Goal: Task Accomplishment & Management: Complete application form

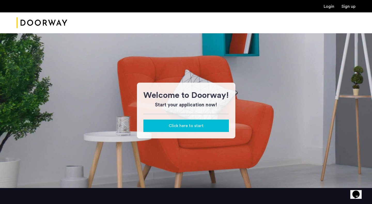
click at [207, 123] on div "Click here to start" at bounding box center [186, 126] width 77 height 6
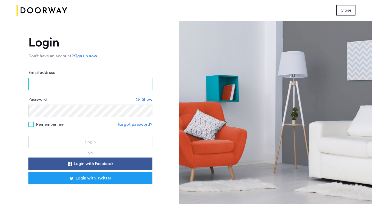
paste input "**********"
type input "**********"
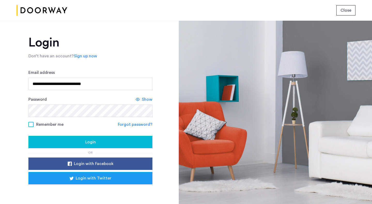
click at [146, 99] on span "Show" at bounding box center [147, 99] width 11 height 6
click at [94, 143] on span "Login" at bounding box center [90, 142] width 11 height 6
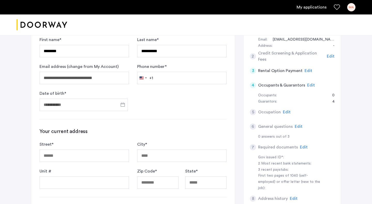
scroll to position [76, 0]
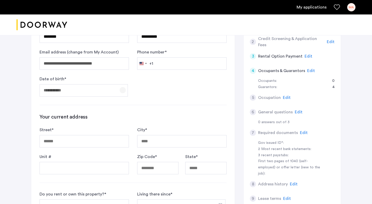
click at [125, 91] on span "Open calendar" at bounding box center [123, 90] width 12 height 12
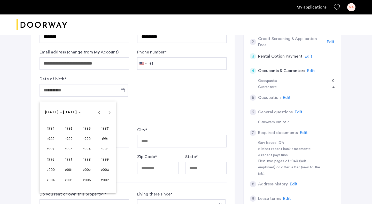
click at [108, 91] on div at bounding box center [186, 102] width 372 height 204
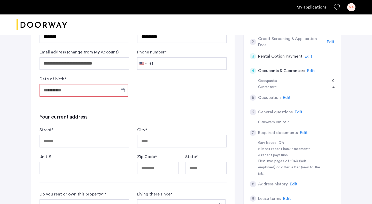
click at [83, 90] on input "Date of birth *" at bounding box center [84, 90] width 88 height 12
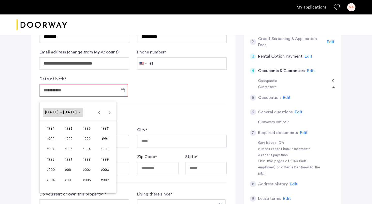
click at [71, 114] on span "[DATE] – [DATE]" at bounding box center [63, 112] width 36 height 4
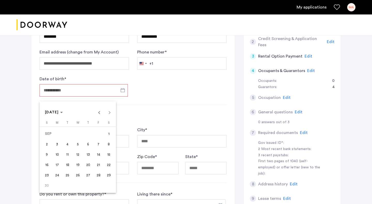
click at [70, 113] on div "[DATE] [DATE]" at bounding box center [78, 112] width 74 height 10
click at [63, 113] on span "[DATE]" at bounding box center [54, 112] width 18 height 4
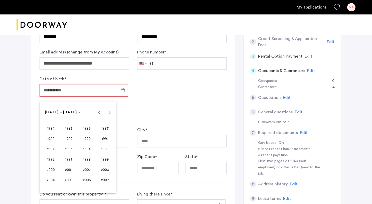
click at [87, 130] on span "1986" at bounding box center [87, 128] width 16 height 9
click at [105, 136] on span "APR" at bounding box center [105, 138] width 16 height 9
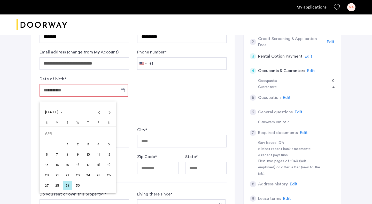
click at [78, 176] on span "23" at bounding box center [77, 175] width 9 height 9
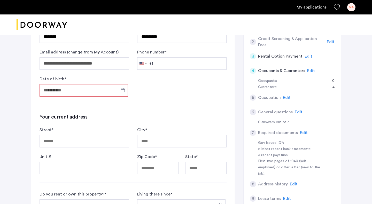
type input "**********"
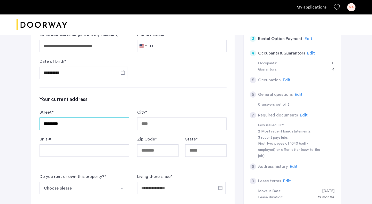
scroll to position [99, 0]
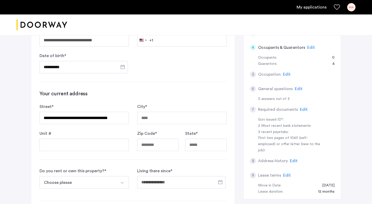
type input "**********"
type input "*********"
type input "*****"
type input "**"
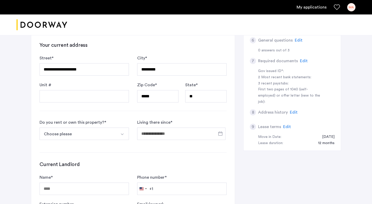
scroll to position [148, 0]
click at [92, 130] on button "Choose please" at bounding box center [78, 133] width 77 height 12
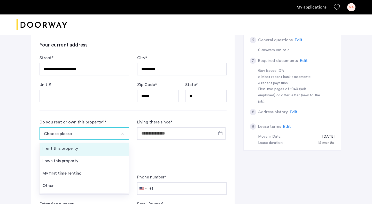
click at [83, 149] on li "I rent this property" at bounding box center [84, 149] width 89 height 12
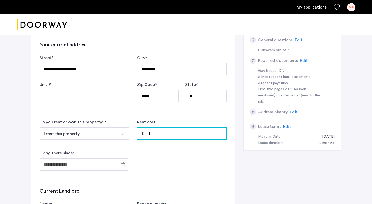
click at [158, 133] on input "*" at bounding box center [181, 133] width 89 height 12
type input "*"
type input "*****"
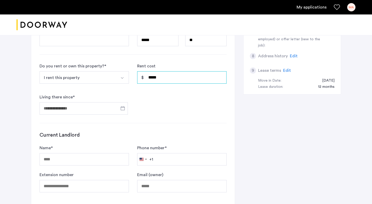
scroll to position [204, 0]
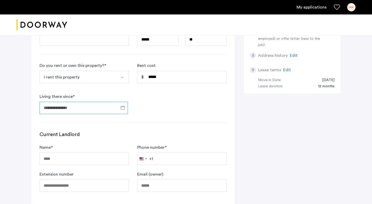
click at [81, 105] on input "Living there since *" at bounding box center [84, 108] width 88 height 12
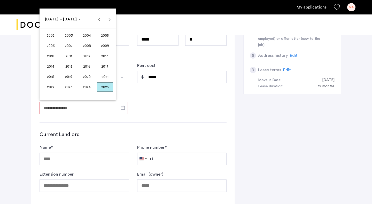
click at [91, 87] on span "2024" at bounding box center [87, 86] width 16 height 9
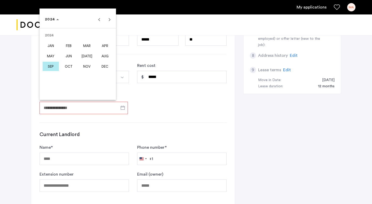
click at [54, 65] on span "SEP" at bounding box center [51, 66] width 16 height 9
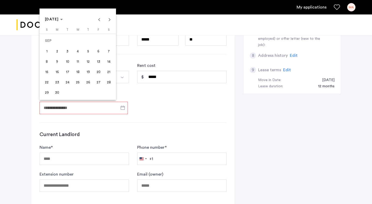
click at [67, 63] on span "10" at bounding box center [67, 61] width 9 height 9
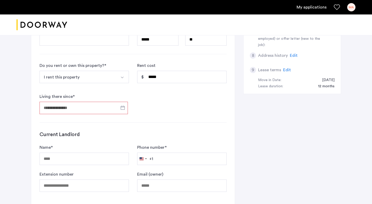
type input "**********"
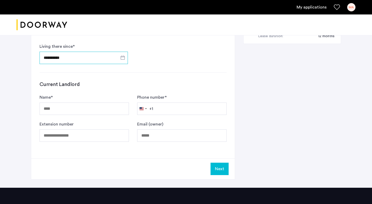
scroll to position [255, 0]
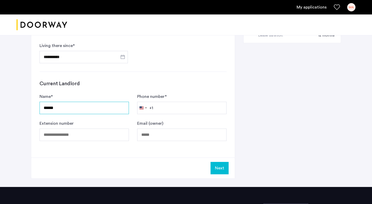
type input "******"
click at [74, 103] on input "******" at bounding box center [84, 108] width 89 height 12
click at [78, 106] on input "******" at bounding box center [84, 108] width 89 height 12
type input "**********"
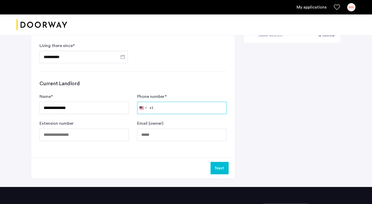
click at [180, 105] on input "Phone number *" at bounding box center [181, 108] width 89 height 12
type input "**********"
click at [223, 171] on button "Next" at bounding box center [220, 168] width 18 height 12
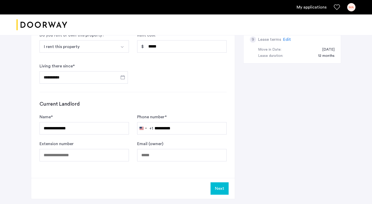
scroll to position [248, 0]
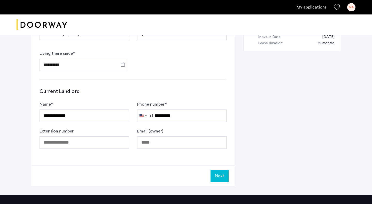
type input "**********"
click at [226, 177] on button "Next" at bounding box center [220, 176] width 18 height 12
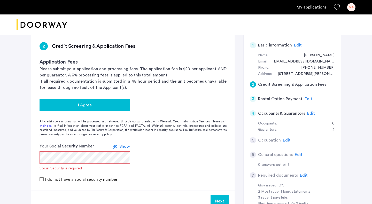
scroll to position [43, 0]
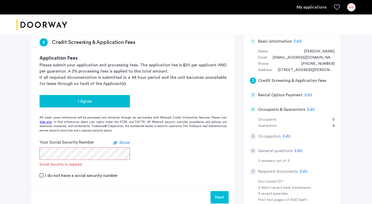
click at [99, 98] on button "I Agree" at bounding box center [85, 101] width 90 height 12
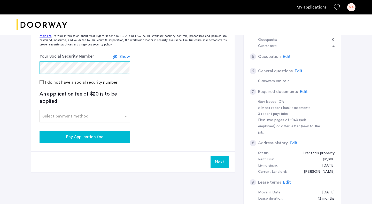
scroll to position [124, 0]
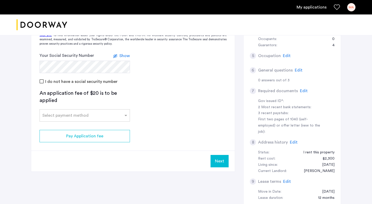
click at [98, 104] on div "An application fee of $20 is to be applied Select payment method" at bounding box center [85, 106] width 90 height 32
click at [98, 114] on input "text" at bounding box center [79, 115] width 74 height 4
click at [70, 159] on div "Zelle" at bounding box center [85, 158] width 90 height 10
click at [78, 125] on div "Credit Card" at bounding box center [85, 127] width 90 height 10
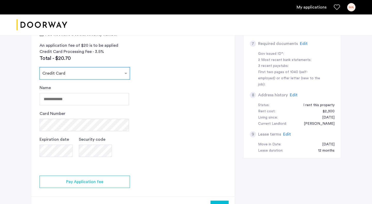
scroll to position [177, 0]
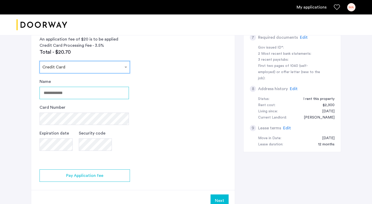
click at [114, 96] on input "Name" at bounding box center [84, 93] width 89 height 12
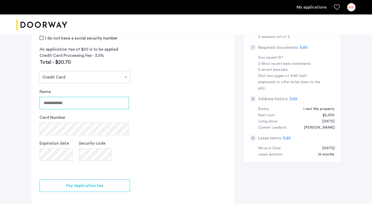
scroll to position [167, 0]
type input "**********"
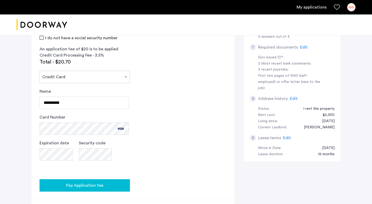
click at [94, 180] on button "Pay Application fee" at bounding box center [85, 185] width 90 height 12
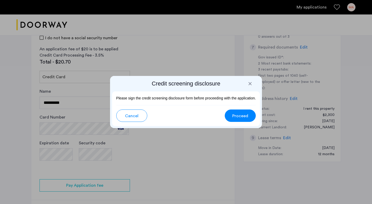
scroll to position [0, 0]
click at [233, 114] on span "Proceed" at bounding box center [240, 116] width 16 height 6
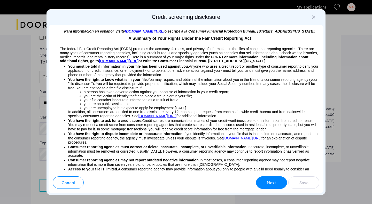
click at [271, 183] on span "Next" at bounding box center [271, 183] width 9 height 6
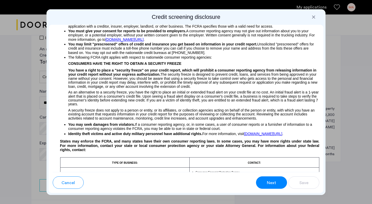
click at [271, 183] on span "Next" at bounding box center [271, 183] width 9 height 6
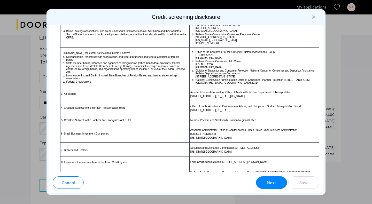
click at [271, 183] on span "Next" at bounding box center [271, 183] width 9 height 6
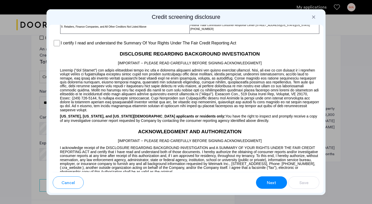
click at [271, 183] on span "Next" at bounding box center [271, 183] width 9 height 6
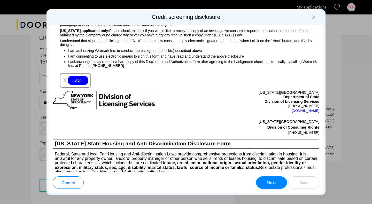
click at [271, 183] on span "Next" at bounding box center [271, 183] width 9 height 6
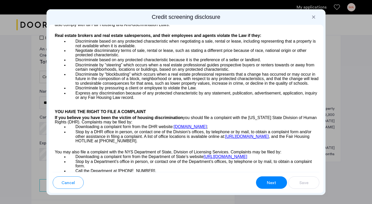
click at [271, 183] on span "Next" at bounding box center [271, 183] width 9 height 6
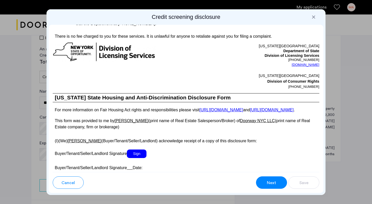
click at [271, 183] on span "Next" at bounding box center [271, 183] width 9 height 6
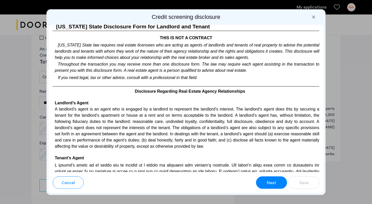
click at [271, 183] on span "Next" at bounding box center [271, 183] width 9 height 6
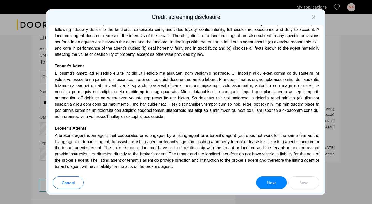
click at [271, 183] on span "Next" at bounding box center [271, 183] width 9 height 6
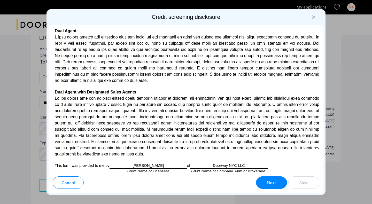
click at [271, 183] on span "Next" at bounding box center [271, 183] width 9 height 6
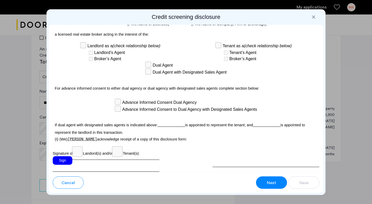
click at [271, 183] on span "Next" at bounding box center [271, 183] width 9 height 6
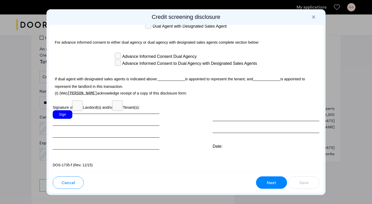
click at [271, 183] on span "Next" at bounding box center [271, 183] width 9 height 6
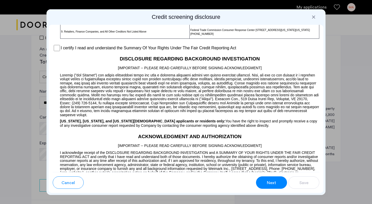
scroll to position [417, 0]
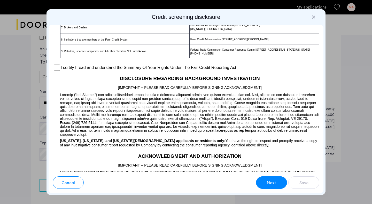
click at [271, 183] on span "Next" at bounding box center [271, 183] width 9 height 6
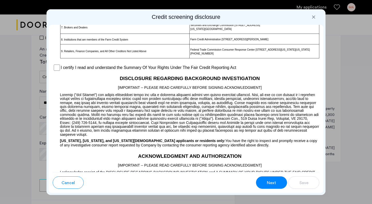
click at [271, 183] on span "Next" at bounding box center [271, 183] width 9 height 6
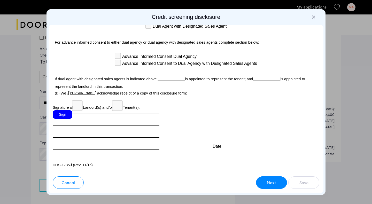
scroll to position [1526, 0]
click at [66, 119] on div "Sign" at bounding box center [63, 114] width 20 height 9
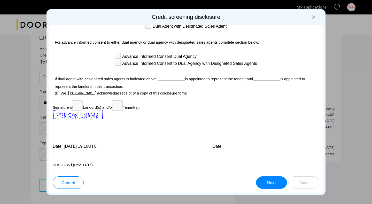
click at [268, 178] on button "Next" at bounding box center [271, 182] width 31 height 12
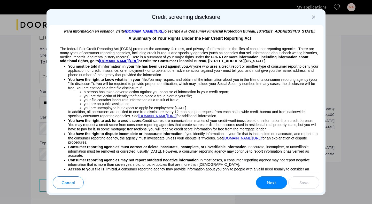
scroll to position [0, 0]
click at [268, 186] on span "Next" at bounding box center [271, 183] width 9 height 6
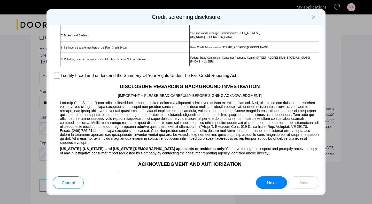
scroll to position [417, 0]
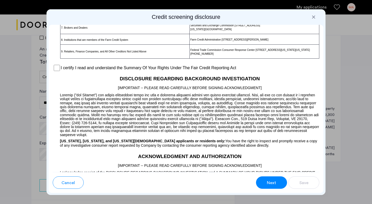
click at [268, 186] on span "Next" at bounding box center [271, 183] width 9 height 6
click at [273, 182] on span "Next" at bounding box center [271, 183] width 9 height 6
click at [269, 188] on button "Next" at bounding box center [271, 182] width 31 height 12
click at [346, 154] on div at bounding box center [186, 102] width 372 height 204
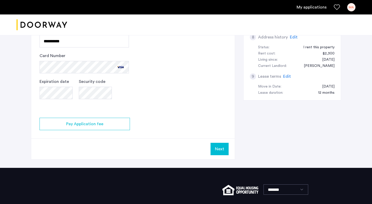
scroll to position [226, 0]
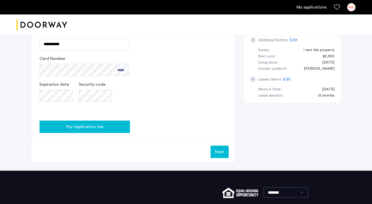
click at [117, 126] on div "Pay Application fee" at bounding box center [85, 127] width 82 height 6
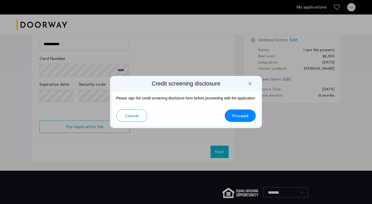
click at [251, 84] on div at bounding box center [250, 83] width 5 height 5
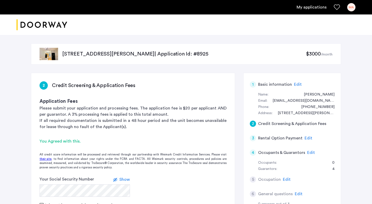
scroll to position [226, 0]
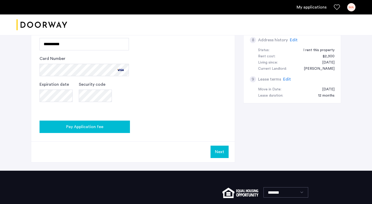
click at [104, 130] on button "Pay Application fee" at bounding box center [85, 127] width 90 height 12
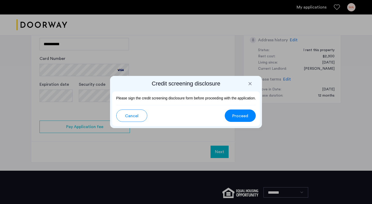
click at [240, 118] on span "Proceed" at bounding box center [240, 116] width 16 height 6
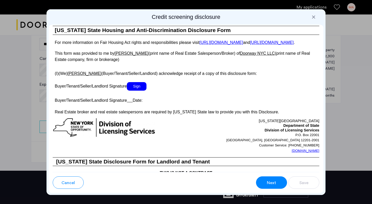
scroll to position [959, 0]
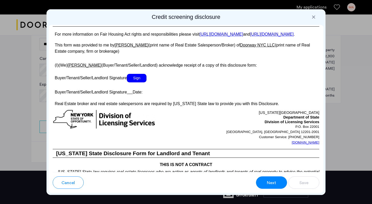
click at [138, 82] on span "Sign" at bounding box center [137, 78] width 20 height 9
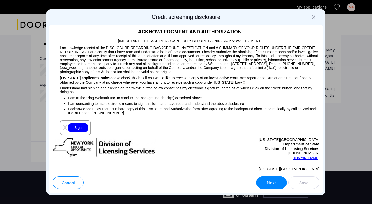
scroll to position [574, 0]
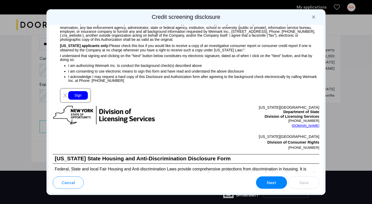
click at [78, 100] on div "Sign" at bounding box center [78, 95] width 20 height 9
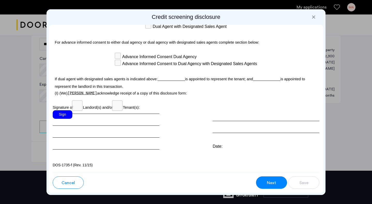
scroll to position [0, 0]
click at [68, 115] on div "Sign" at bounding box center [63, 114] width 20 height 9
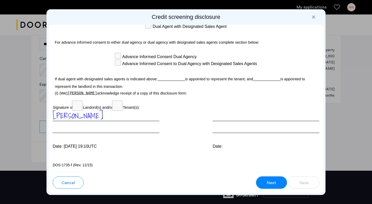
click at [275, 183] on span "Next" at bounding box center [271, 183] width 9 height 6
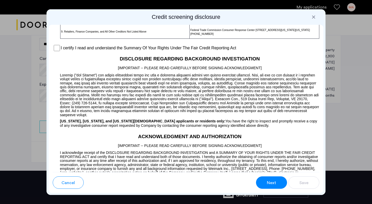
scroll to position [417, 0]
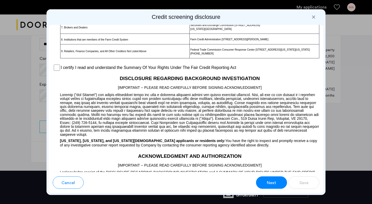
click at [275, 183] on span "Next" at bounding box center [271, 183] width 9 height 6
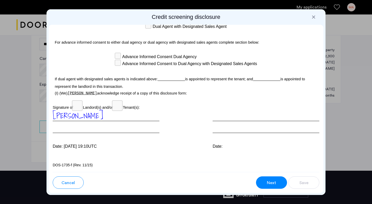
scroll to position [0, 0]
click at [263, 183] on button "Next" at bounding box center [271, 182] width 31 height 12
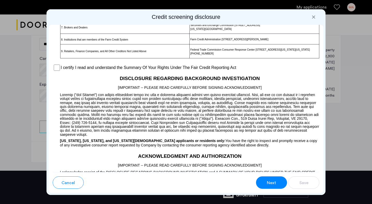
click at [161, 44] on td "8. Institutions that are members of the Farm Credit System" at bounding box center [124, 39] width 129 height 11
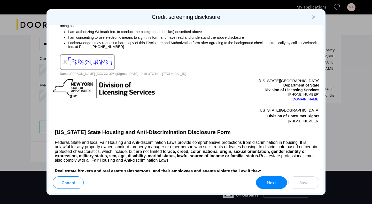
click at [267, 180] on span "Next" at bounding box center [271, 183] width 9 height 6
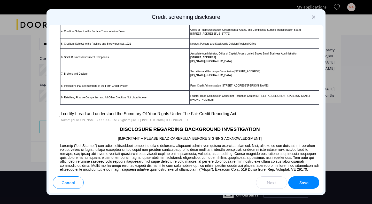
click at [310, 184] on button "Save" at bounding box center [303, 182] width 31 height 12
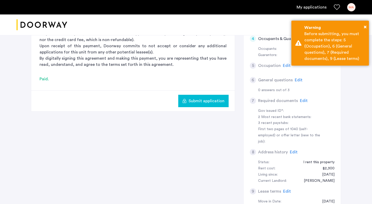
scroll to position [66, 0]
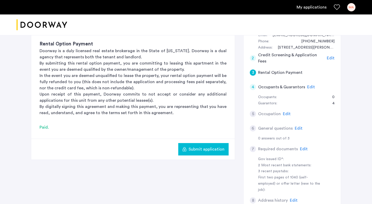
click at [199, 149] on span "Submit application" at bounding box center [207, 149] width 36 height 6
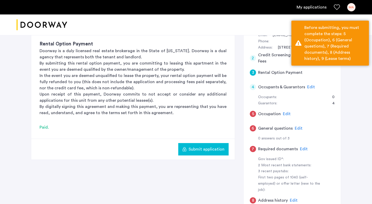
click at [287, 112] on span "Edit" at bounding box center [287, 114] width 8 height 4
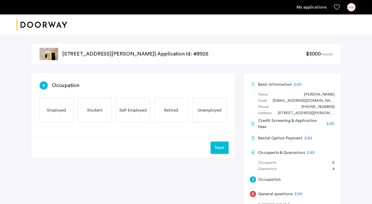
scroll to position [0, 0]
click at [56, 117] on div "Employed" at bounding box center [57, 110] width 34 height 25
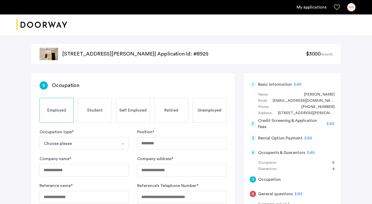
click at [72, 144] on button "Choose please" at bounding box center [78, 143] width 77 height 12
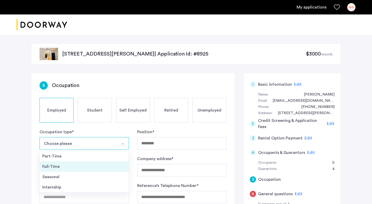
click at [73, 169] on div "Full-Time" at bounding box center [84, 167] width 84 height 6
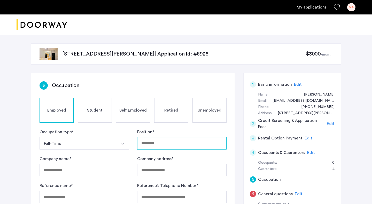
click at [150, 143] on input "Position *" at bounding box center [181, 143] width 89 height 12
type input "**********"
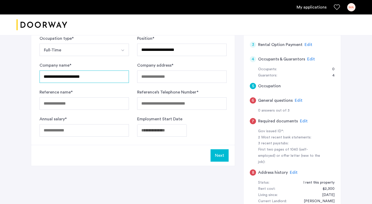
scroll to position [94, 0]
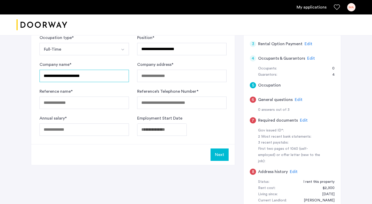
type input "**********"
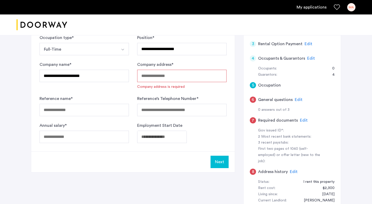
click at [147, 74] on input "Company address *" at bounding box center [181, 76] width 89 height 12
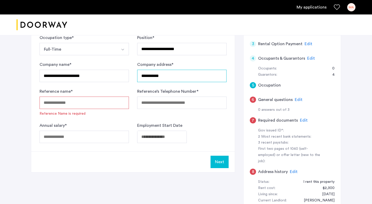
type input "**********"
click at [55, 97] on input "Reference name *" at bounding box center [84, 103] width 89 height 12
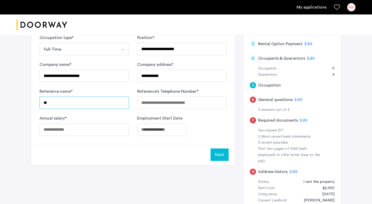
type input "*"
type input "********"
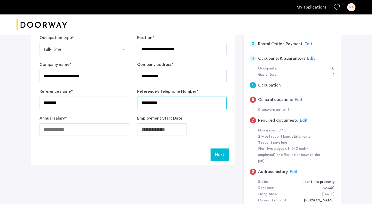
type input "**********"
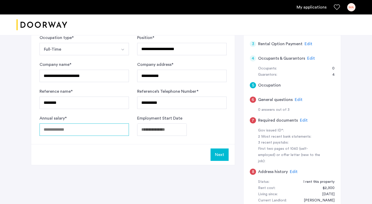
click at [109, 129] on input "Annual salary *" at bounding box center [84, 130] width 89 height 12
type input "*****"
click at [164, 110] on body "**********" at bounding box center [186, 8] width 372 height 204
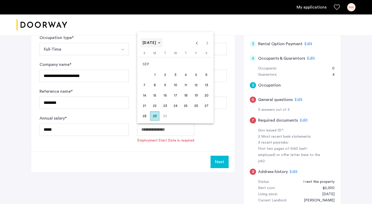
click at [160, 44] on span "[DATE]" at bounding box center [152, 43] width 18 height 4
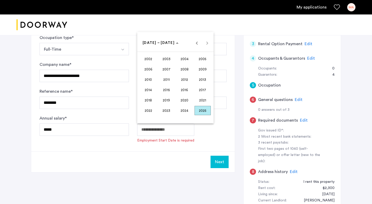
click at [172, 109] on span "2023" at bounding box center [166, 110] width 16 height 9
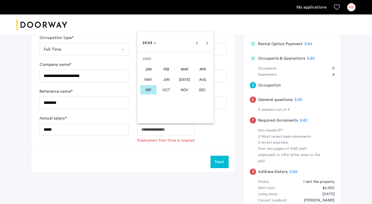
click at [202, 70] on span "APR" at bounding box center [203, 69] width 16 height 9
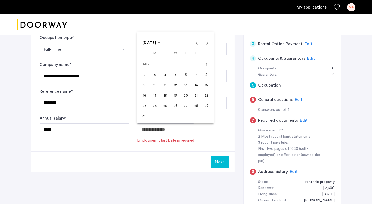
click at [158, 97] on span "17" at bounding box center [154, 95] width 9 height 9
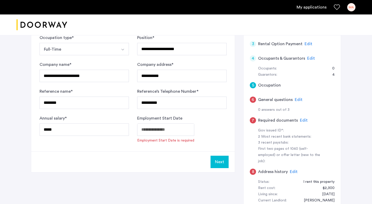
type input "**********"
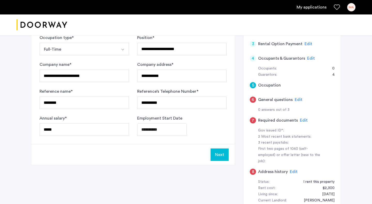
click at [225, 154] on button "Next" at bounding box center [220, 155] width 18 height 12
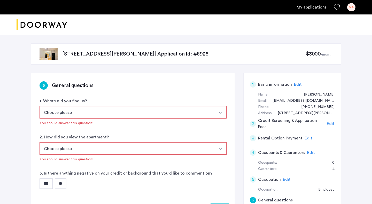
click at [163, 108] on button "Choose please" at bounding box center [127, 112] width 175 height 12
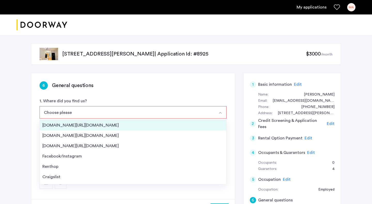
click at [96, 126] on div "[DOMAIN_NAME][URL][DOMAIN_NAME]" at bounding box center [132, 125] width 181 height 6
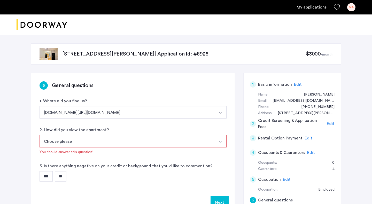
click at [101, 142] on button "Choose please" at bounding box center [127, 141] width 175 height 12
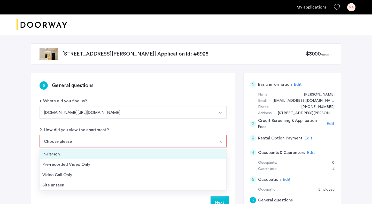
click at [93, 155] on div "In-Person" at bounding box center [132, 154] width 181 height 6
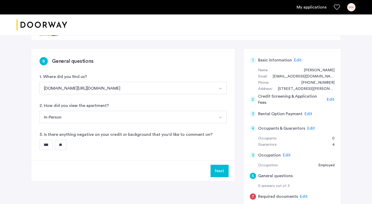
scroll to position [25, 0]
click at [66, 145] on input "**" at bounding box center [61, 144] width 12 height 10
click at [224, 170] on button "Next" at bounding box center [220, 170] width 18 height 12
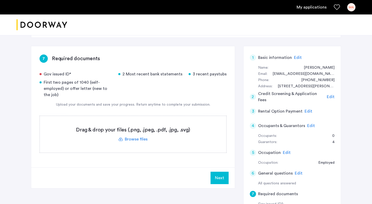
scroll to position [27, 0]
click at [133, 143] on label at bounding box center [133, 133] width 187 height 37
click at [0, 0] on input "file" at bounding box center [0, 0] width 0 height 0
click at [137, 137] on label at bounding box center [133, 133] width 187 height 37
click at [0, 0] on input "file" at bounding box center [0, 0] width 0 height 0
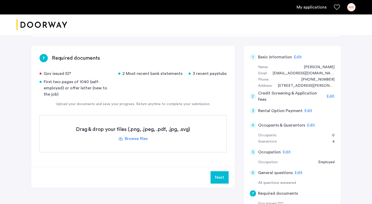
click at [136, 136] on label at bounding box center [133, 133] width 187 height 37
click at [0, 0] on input "file" at bounding box center [0, 0] width 0 height 0
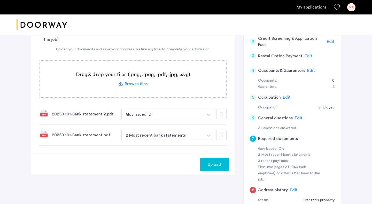
scroll to position [91, 0]
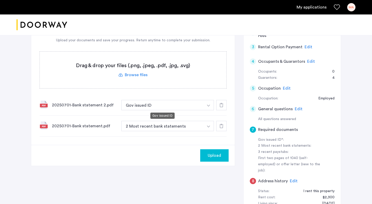
click at [196, 105] on button "Gov issued ID" at bounding box center [162, 105] width 82 height 10
click at [208, 106] on img "button" at bounding box center [208, 106] width 3 height 2
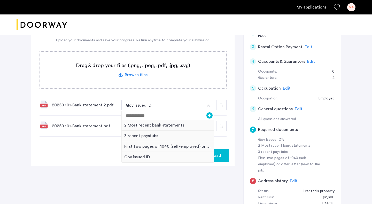
click at [95, 110] on div "20250701-Bank statement 2.pdf Gov issued ID + 2 Most recent bank statements 3 r…" at bounding box center [133, 105] width 187 height 21
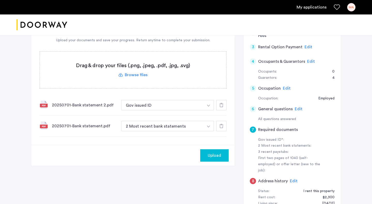
click at [82, 105] on div "20250701-Bank statement 2.pdf" at bounding box center [84, 105] width 65 height 6
click at [41, 105] on img at bounding box center [44, 104] width 8 height 8
click at [206, 108] on button "button" at bounding box center [208, 105] width 11 height 10
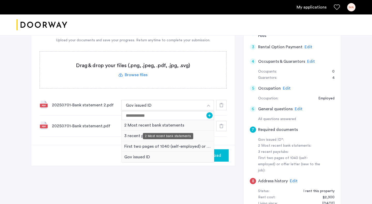
click at [174, 127] on div "2 Most recent bank statements" at bounding box center [168, 125] width 92 height 11
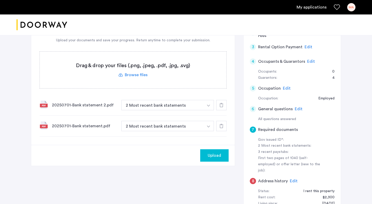
click at [219, 157] on span "Upload" at bounding box center [214, 155] width 13 height 6
click at [136, 78] on label at bounding box center [133, 70] width 187 height 37
click at [0, 0] on input "file" at bounding box center [0, 0] width 0 height 0
click at [138, 77] on label at bounding box center [133, 70] width 187 height 37
click at [0, 0] on input "file" at bounding box center [0, 0] width 0 height 0
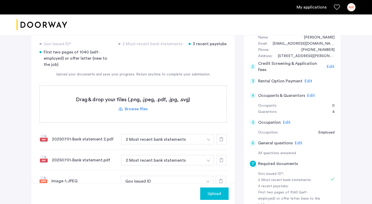
scroll to position [54, 0]
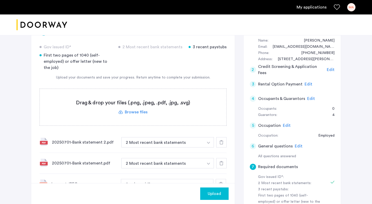
click at [139, 112] on label at bounding box center [133, 107] width 187 height 37
click at [0, 0] on input "file" at bounding box center [0, 0] width 0 height 0
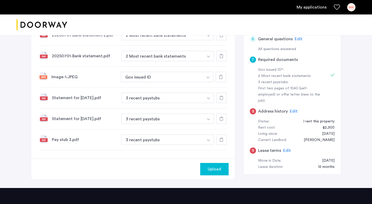
scroll to position [163, 0]
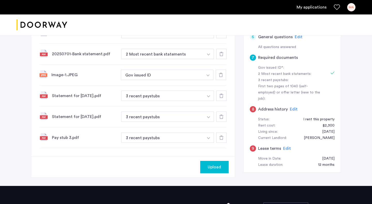
click at [73, 142] on div "Pay stub 3.pdf 3 recent paystubs + First two pages of 1040 (self-employed) or o…" at bounding box center [133, 137] width 187 height 21
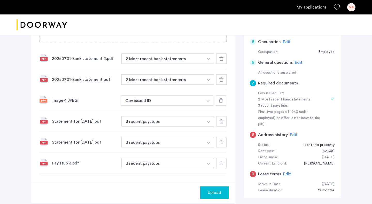
scroll to position [130, 0]
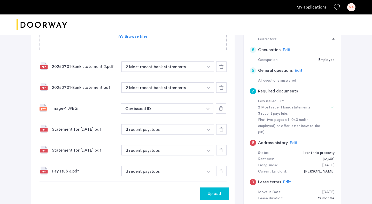
click at [223, 172] on use at bounding box center [221, 171] width 4 height 4
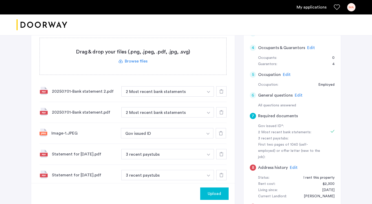
scroll to position [76, 0]
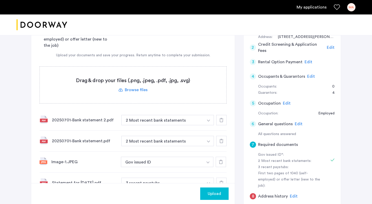
click at [137, 91] on label at bounding box center [133, 85] width 187 height 37
click at [0, 0] on input "file" at bounding box center [0, 0] width 0 height 0
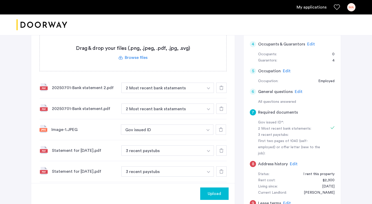
scroll to position [105, 0]
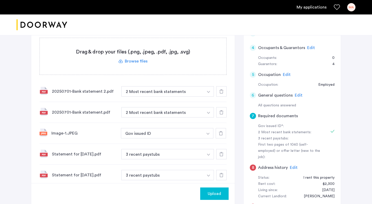
click at [138, 62] on label at bounding box center [133, 56] width 187 height 37
click at [0, 0] on input "file" at bounding box center [0, 0] width 0 height 0
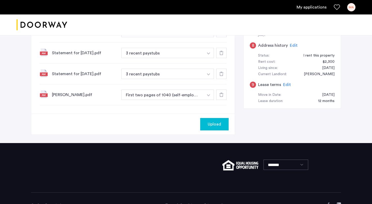
scroll to position [207, 0]
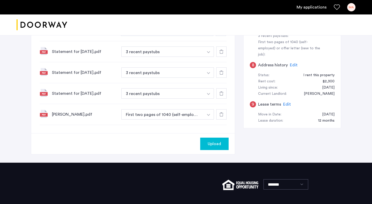
click at [221, 143] on span "Upload" at bounding box center [214, 144] width 13 height 6
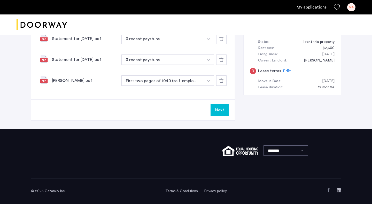
scroll to position [241, 0]
click at [219, 112] on button "Next" at bounding box center [220, 110] width 18 height 12
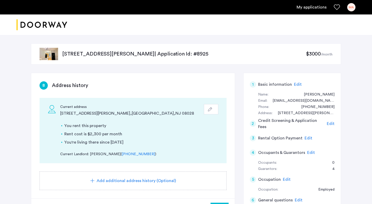
click at [355, 141] on div "[STREET_ADDRESS][PERSON_NAME] | Application Id: #8925 $3000 /month 8 Address hi…" at bounding box center [186, 190] width 372 height 310
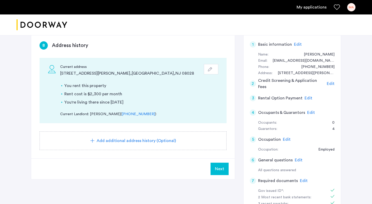
scroll to position [39, 0]
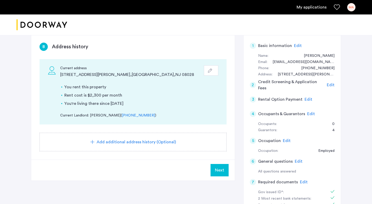
click at [221, 171] on span "Next" at bounding box center [219, 170] width 9 height 6
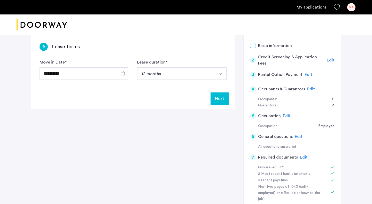
scroll to position [0, 0]
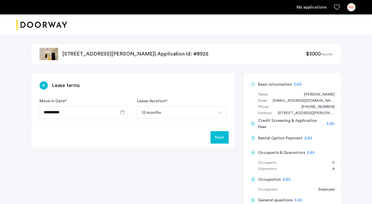
click at [224, 142] on button "Next" at bounding box center [220, 137] width 18 height 12
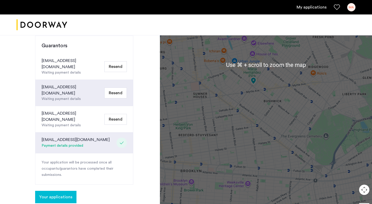
scroll to position [125, 0]
